Goal: Task Accomplishment & Management: Use online tool/utility

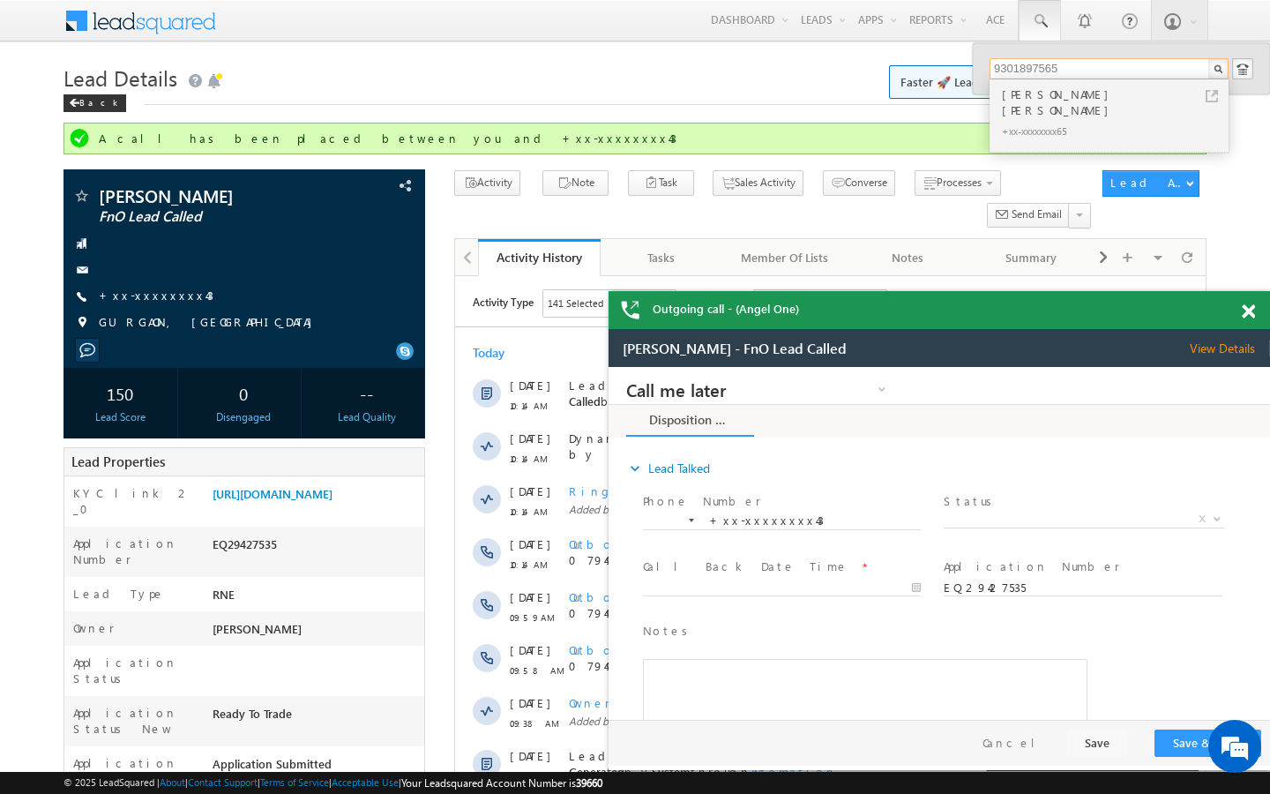
scroll to position [7701, 0]
click at [166, 295] on link "+xx-xxxxxxxx43" at bounding box center [156, 295] width 115 height 15
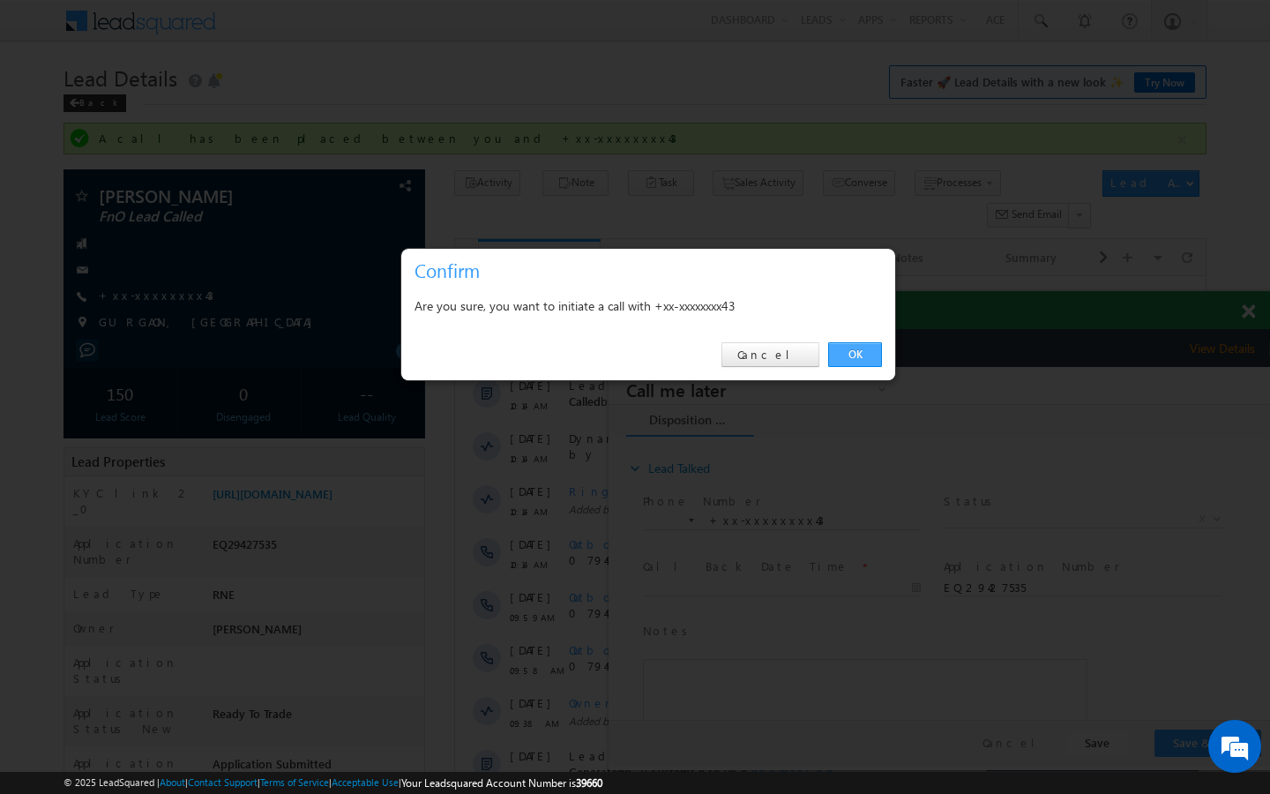
click at [868, 359] on link "OK" at bounding box center [855, 354] width 54 height 25
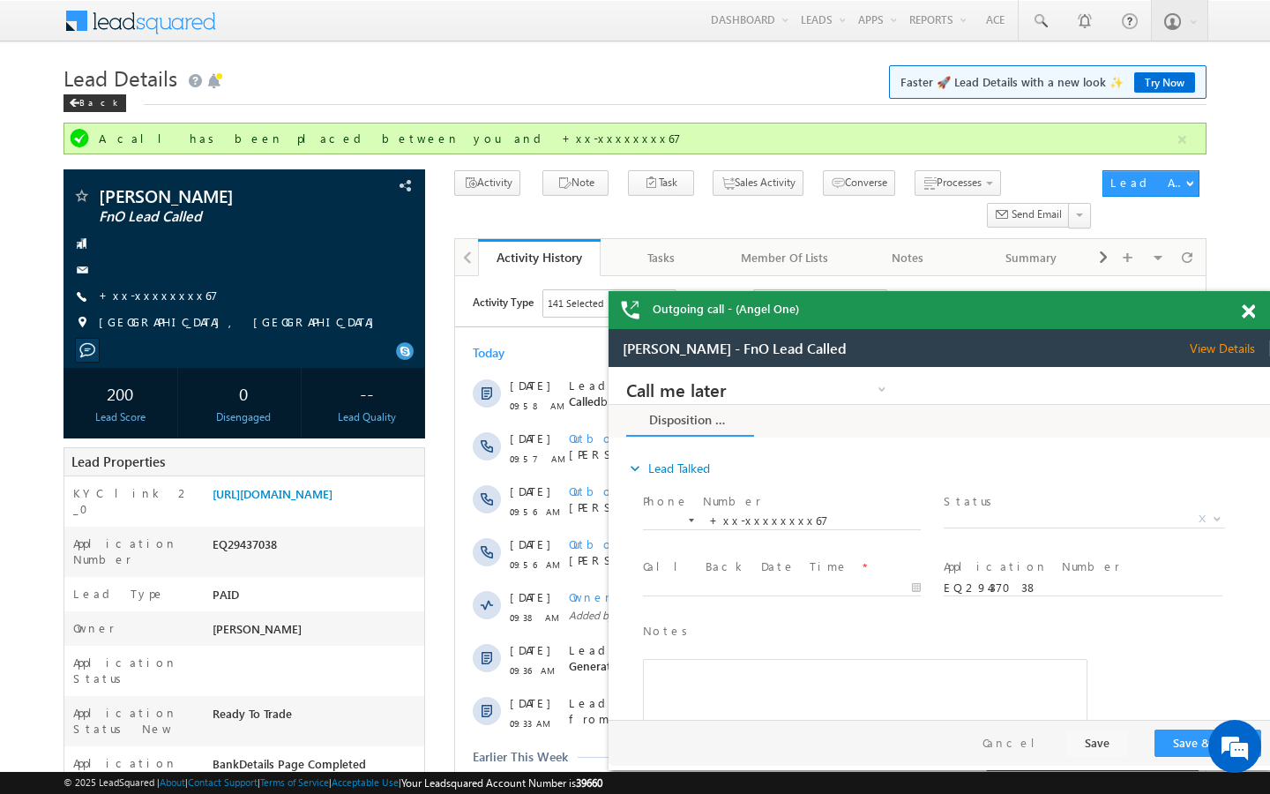
scroll to position [7701, 0]
click at [175, 303] on span "+xx-xxxxxxxx67" at bounding box center [158, 297] width 119 height 18
click at [166, 301] on link "+xx-xxxxxxxx67" at bounding box center [158, 295] width 119 height 15
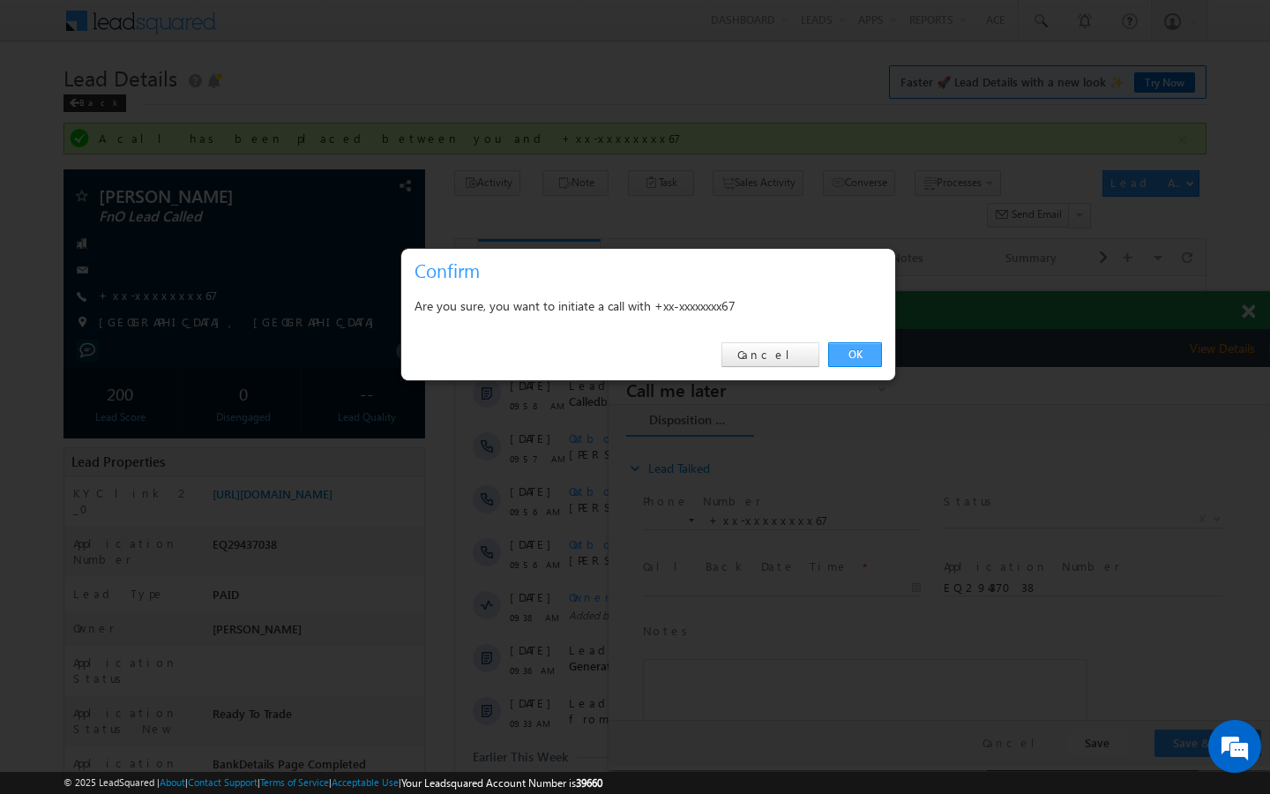
click at [863, 351] on link "OK" at bounding box center [855, 354] width 54 height 25
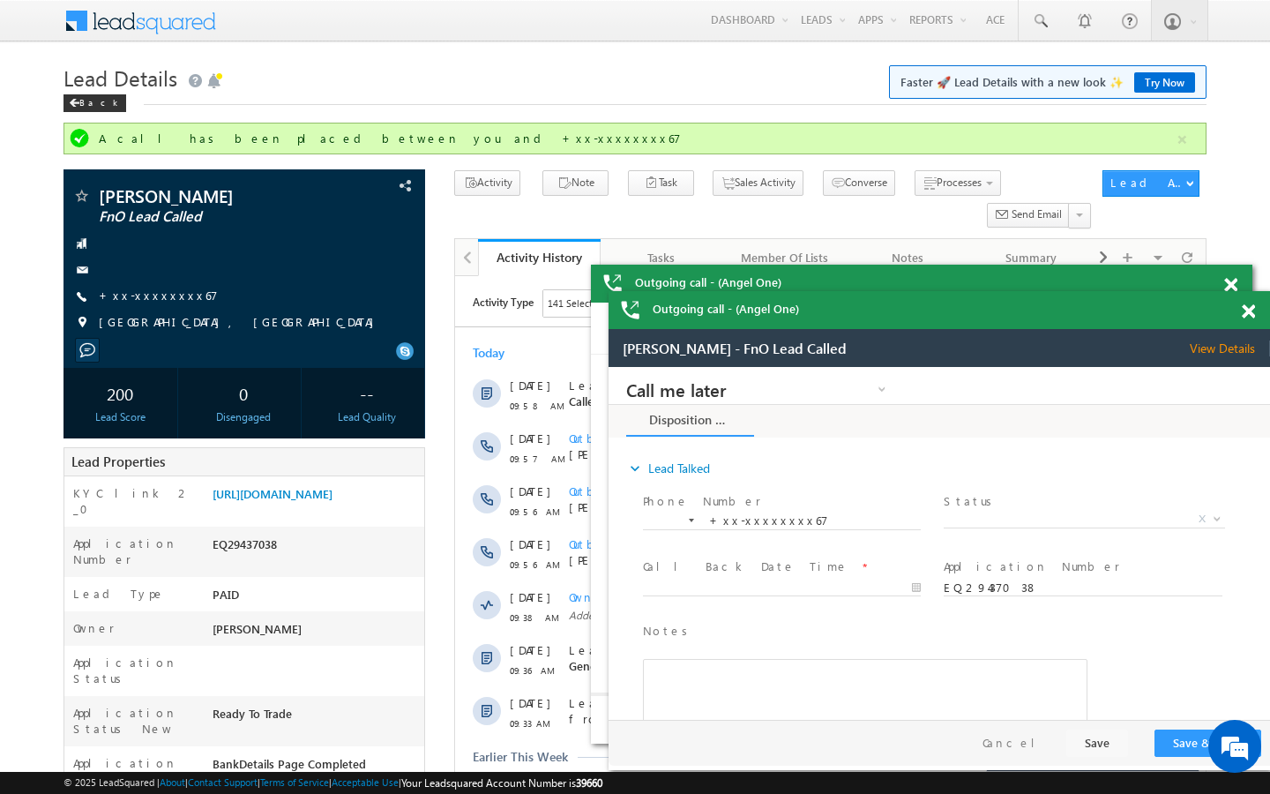
scroll to position [0, 0]
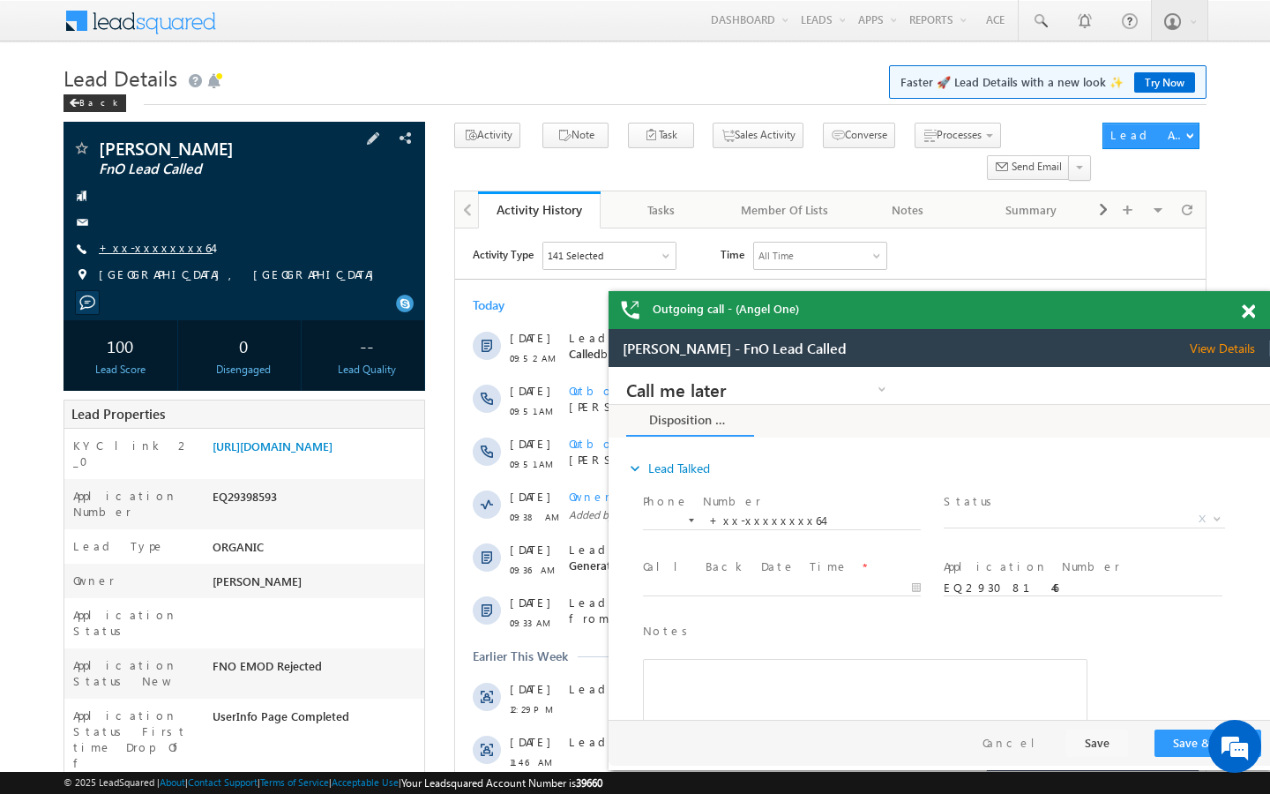
click at [143, 243] on link "+xx-xxxxxxxx64" at bounding box center [156, 247] width 114 height 15
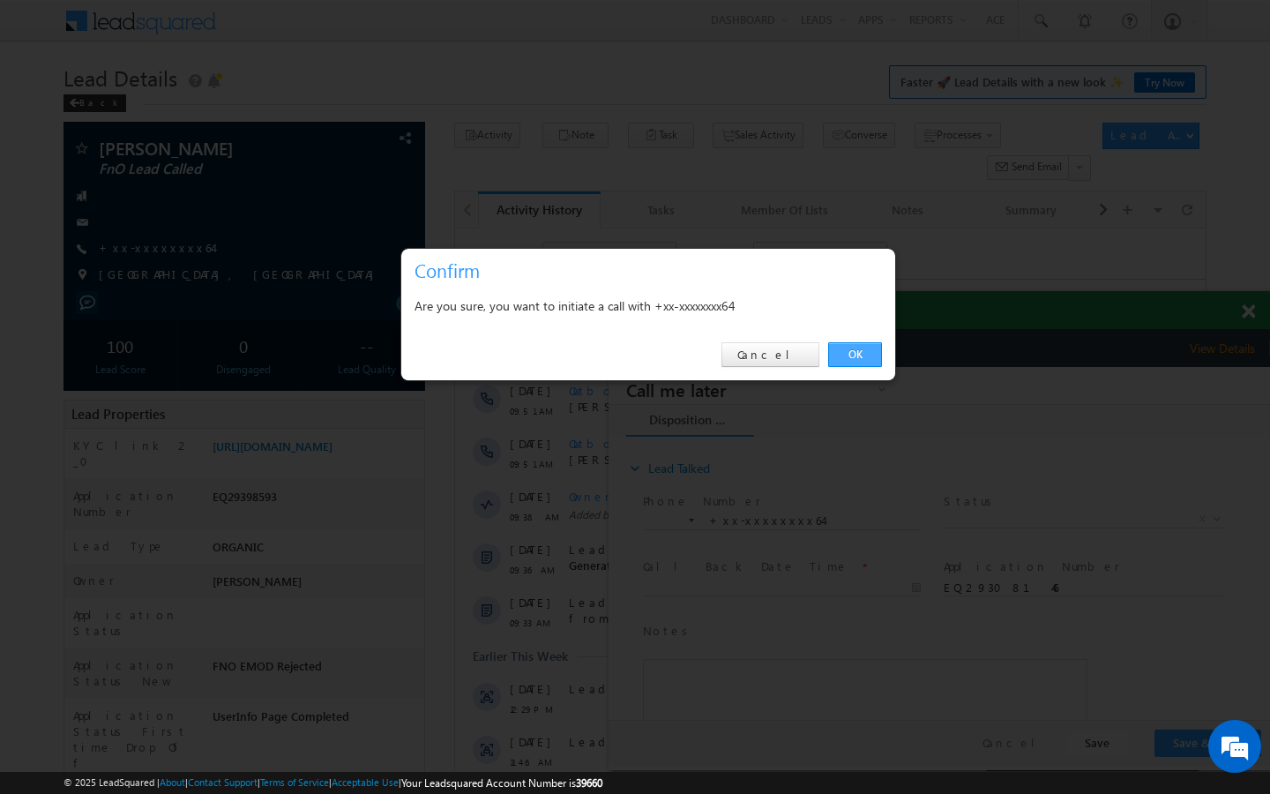
click at [851, 352] on link "OK" at bounding box center [855, 354] width 54 height 25
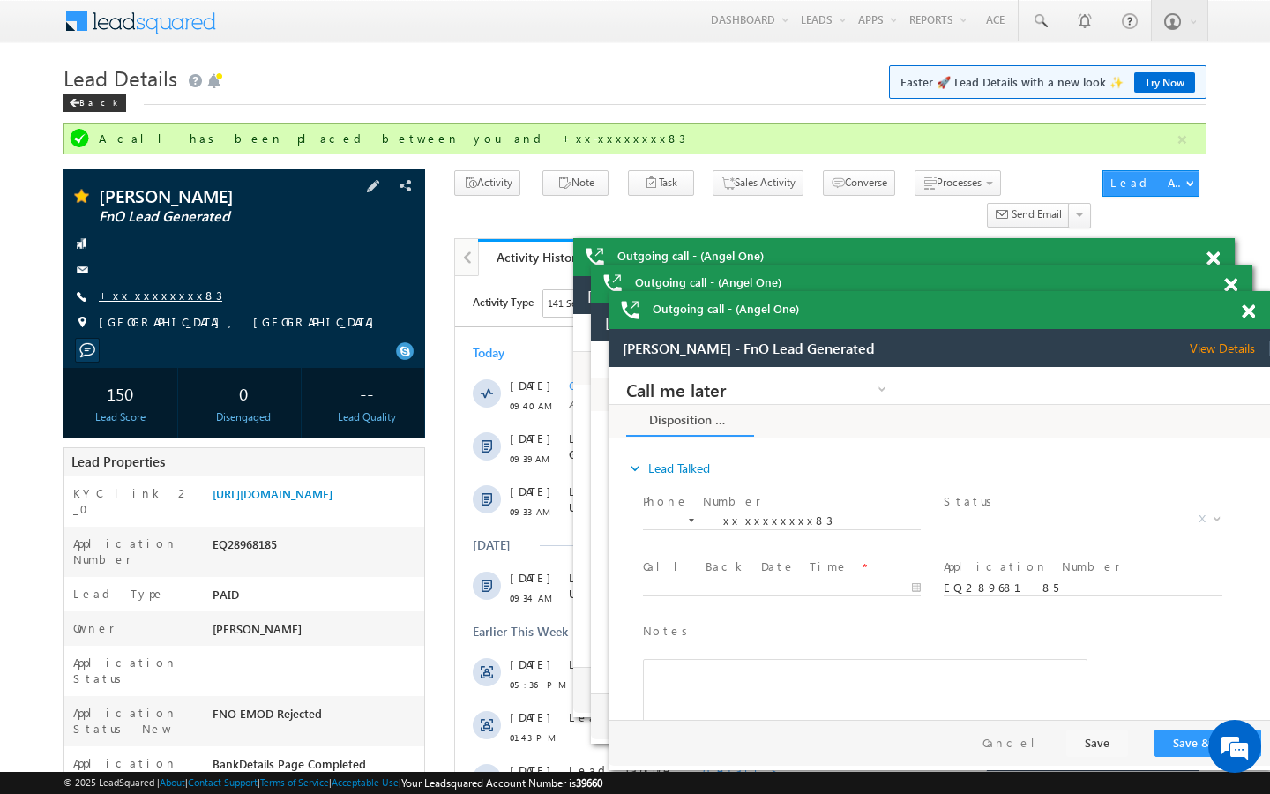
click at [168, 302] on link "+xx-xxxxxxxx83" at bounding box center [160, 295] width 123 height 15
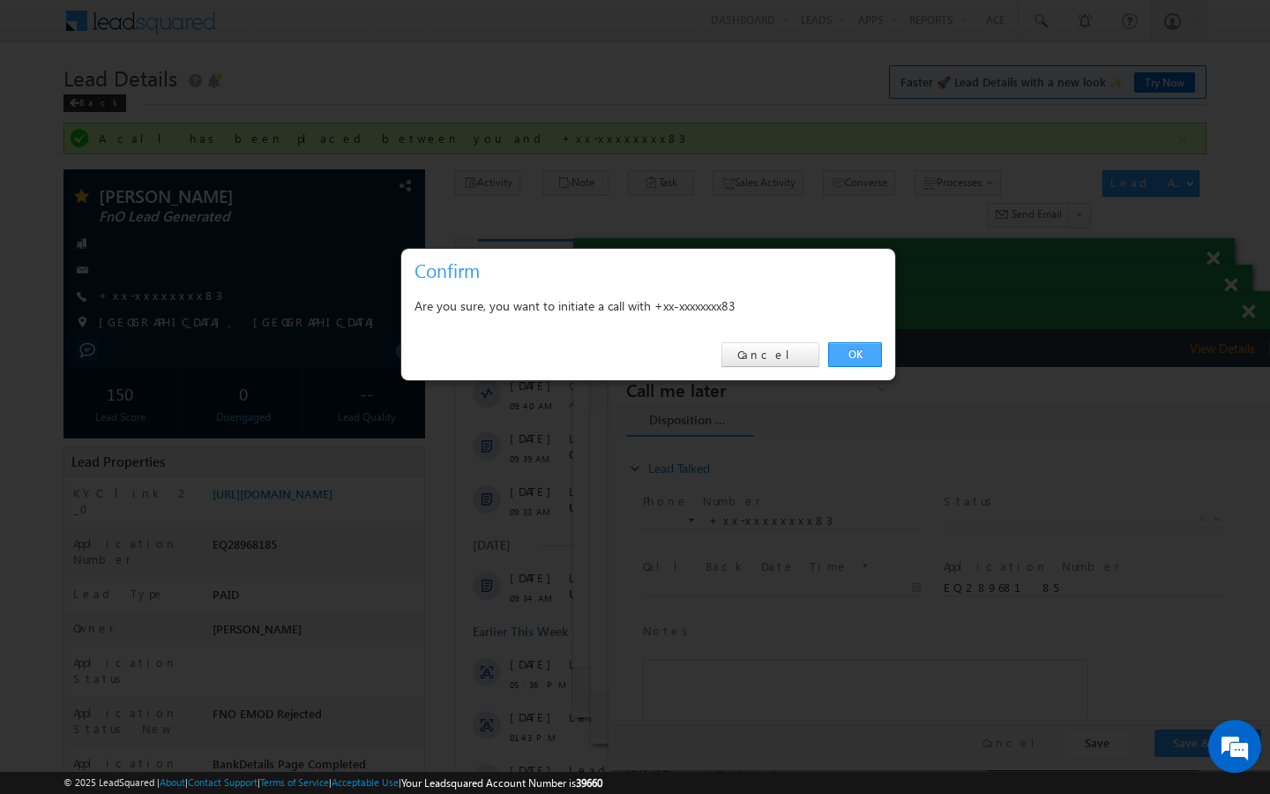
click at [872, 355] on link "OK" at bounding box center [855, 354] width 54 height 25
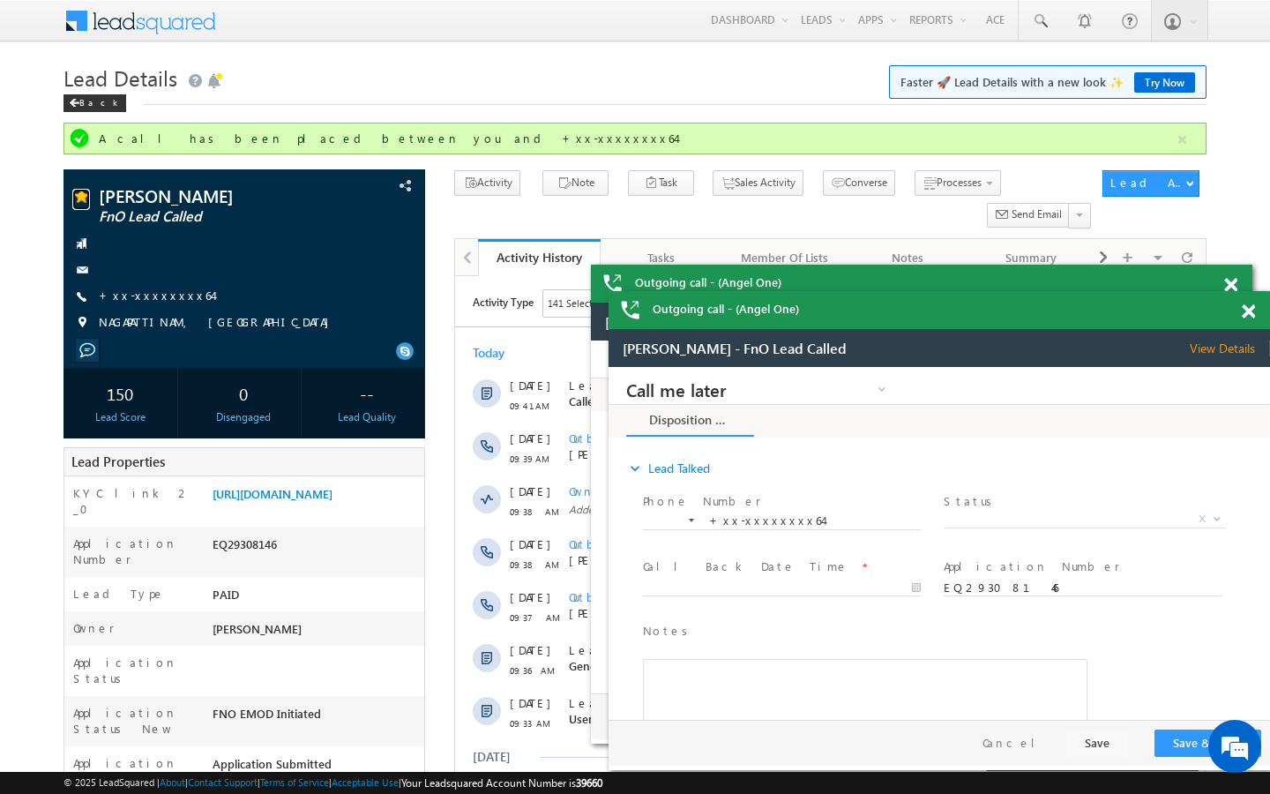
scroll to position [9129, 0]
click at [149, 290] on link "+xx-xxxxxxxx64" at bounding box center [156, 295] width 114 height 15
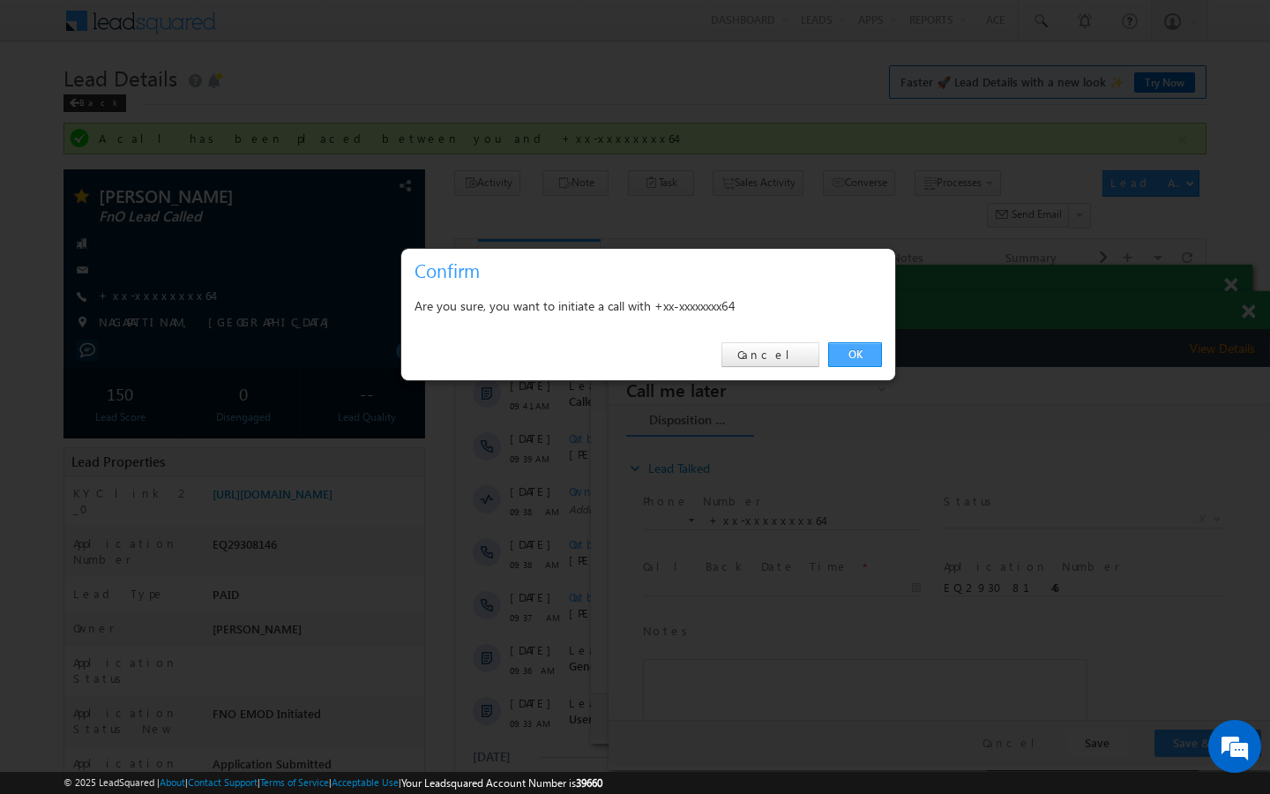
click at [855, 359] on link "OK" at bounding box center [855, 354] width 54 height 25
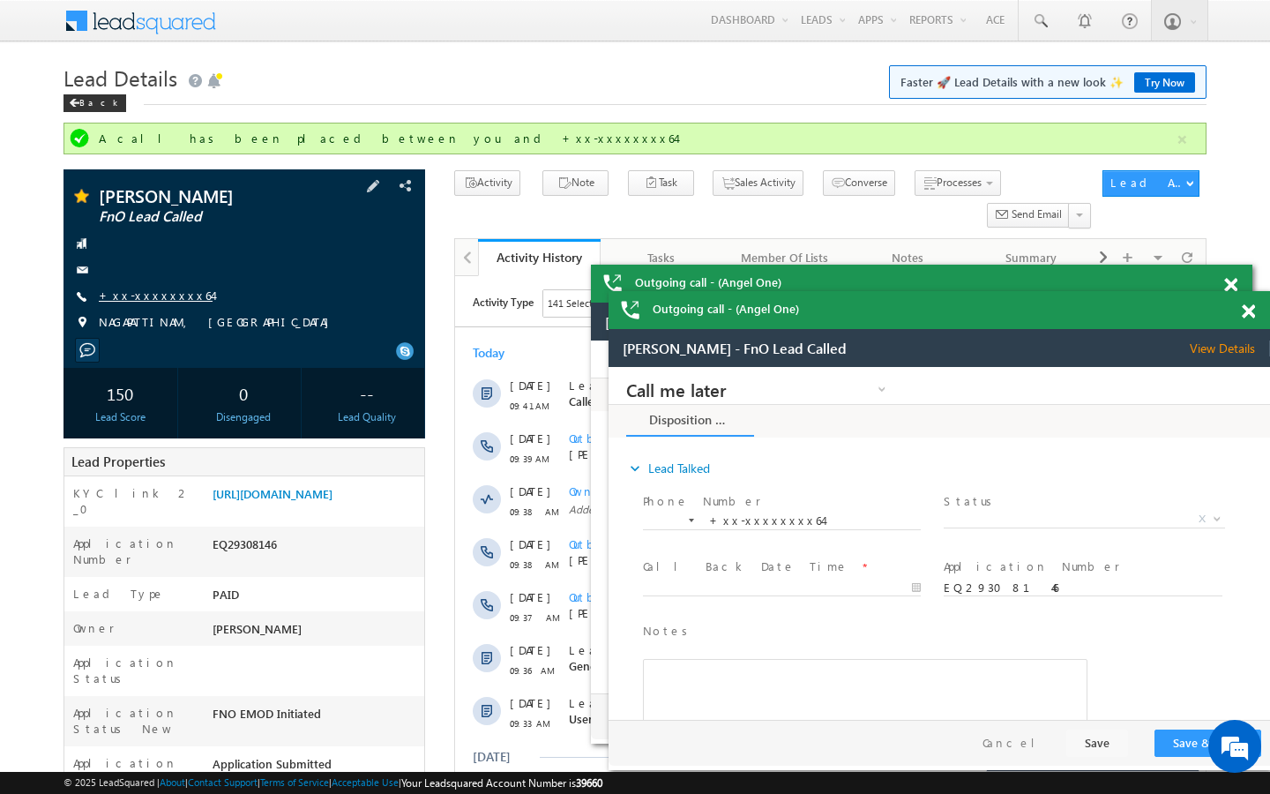
click at [131, 299] on link "+xx-xxxxxxxx64" at bounding box center [156, 295] width 114 height 15
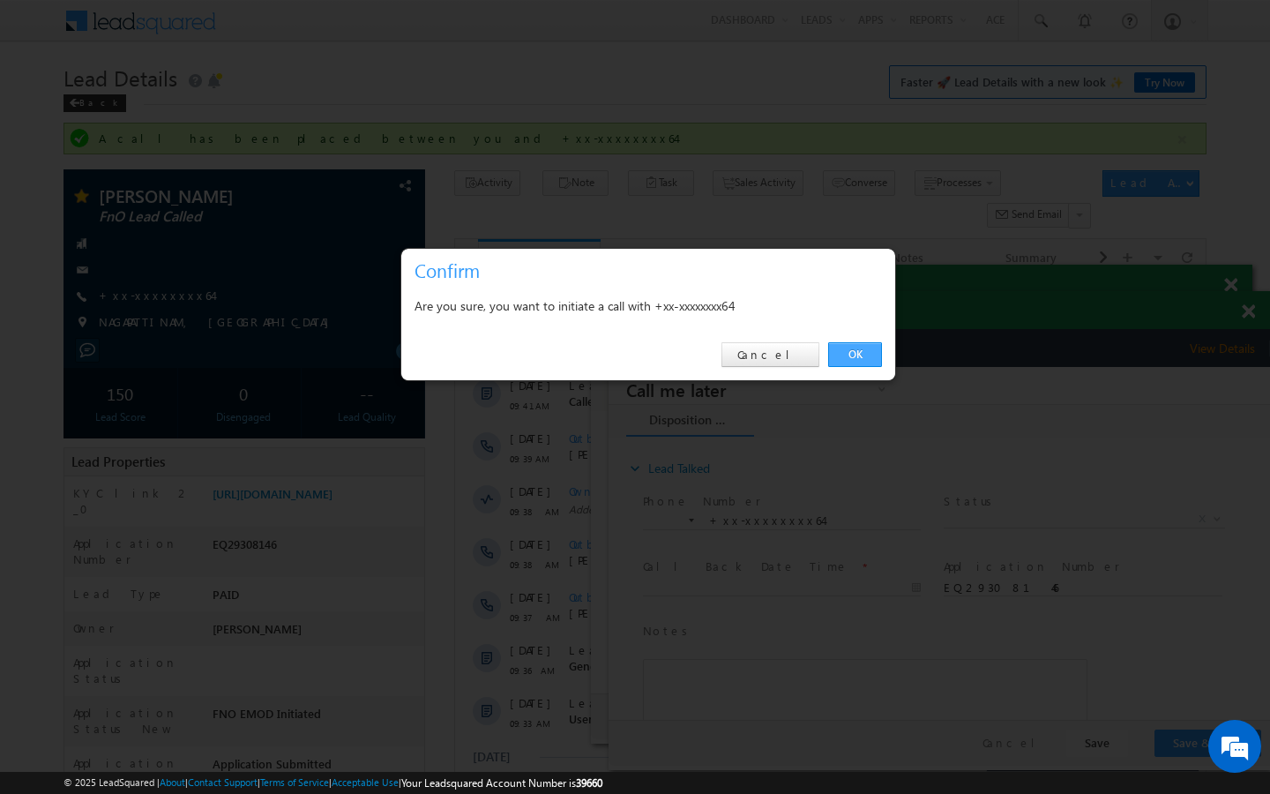
click at [872, 362] on link "OK" at bounding box center [855, 354] width 54 height 25
